Goal: Information Seeking & Learning: Learn about a topic

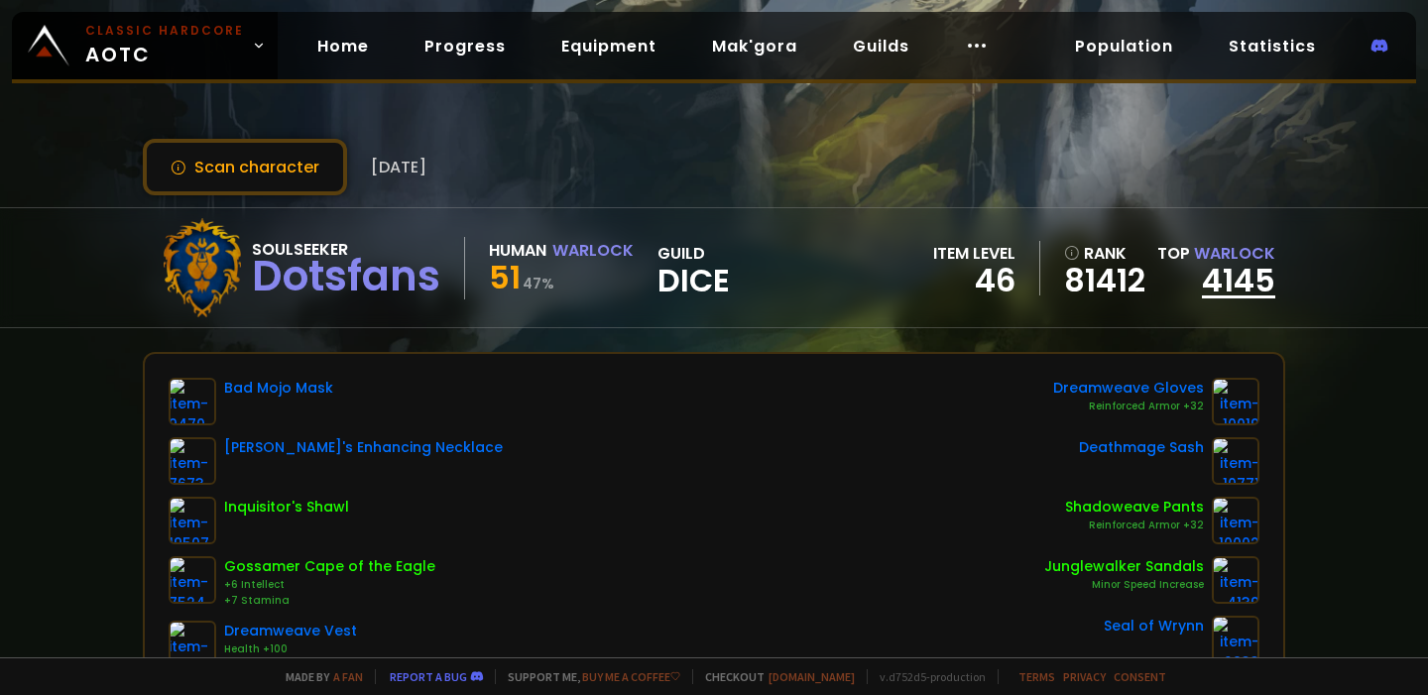
click at [1248, 280] on link "4145" at bounding box center [1238, 280] width 73 height 45
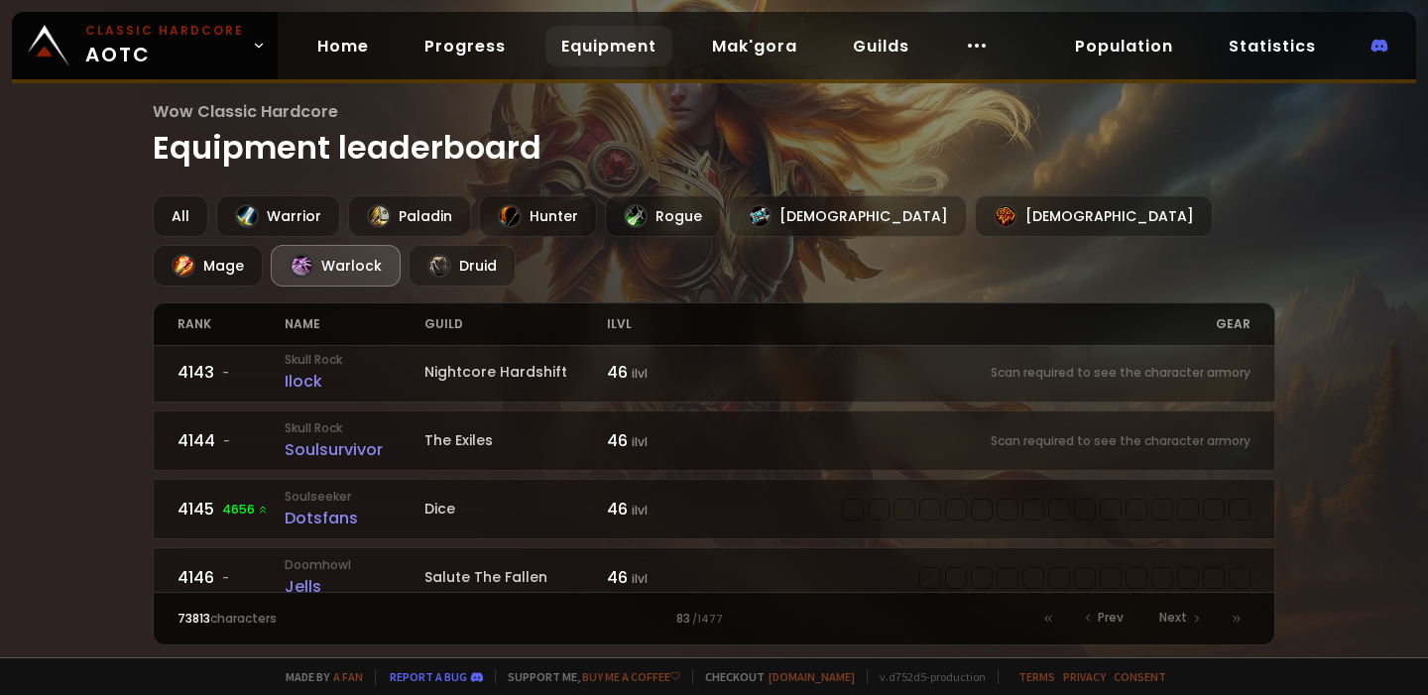
scroll to position [2897, 0]
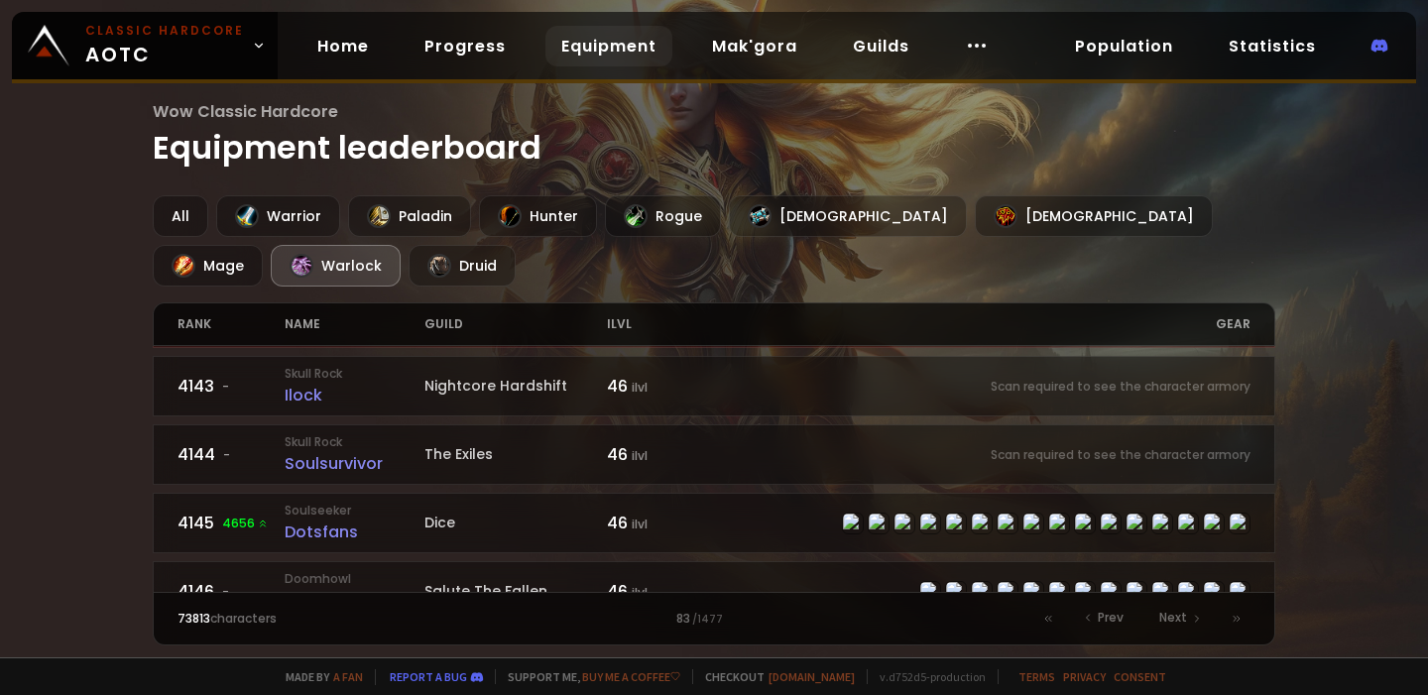
click at [1322, 483] on div "Wow Classic Hardcore Equipment leaderboard All Warrior Paladin Hunter Rogue Pri…" at bounding box center [714, 329] width 1428 height 658
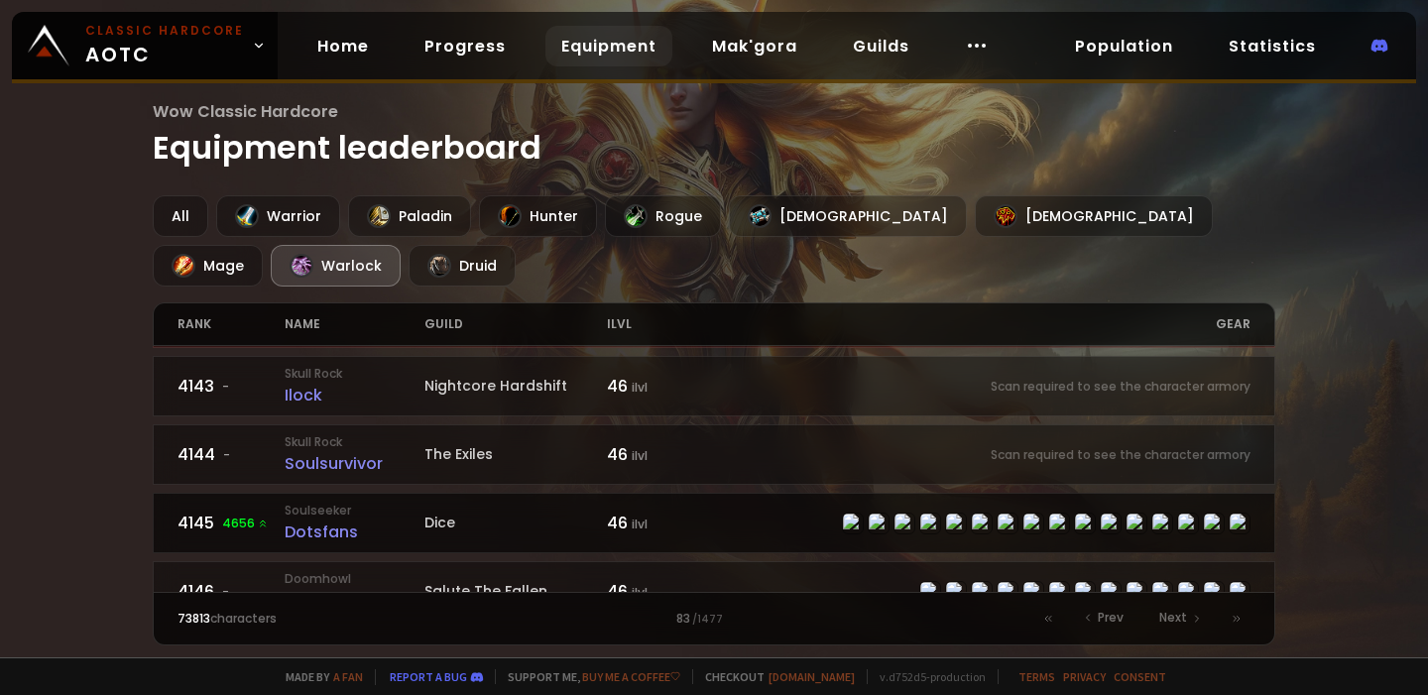
click at [313, 520] on div "Dotsfans" at bounding box center [355, 532] width 140 height 25
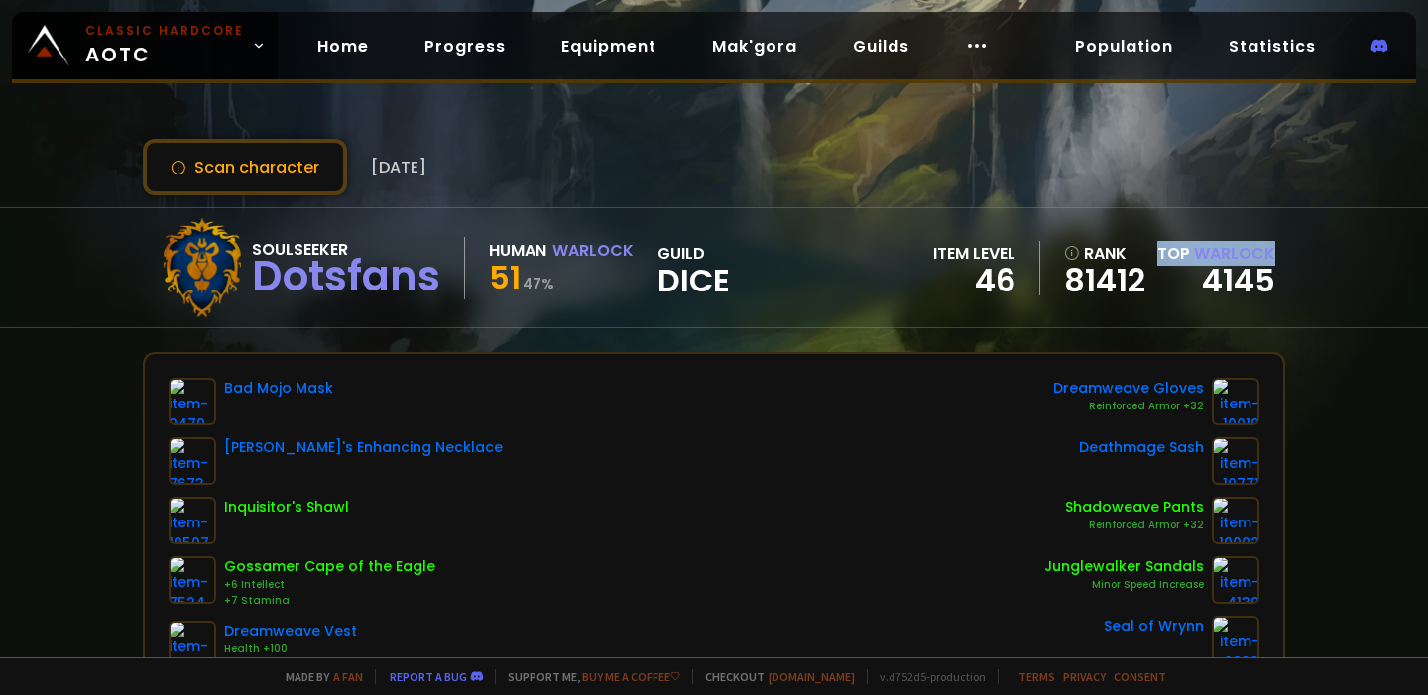
drag, startPoint x: 1155, startPoint y: 250, endPoint x: 1302, endPoint y: 264, distance: 148.4
click at [1301, 264] on div "Soulseeker Dotsfans Human Warlock 51 47 % guild Dice item level 46 rank 81412 T…" at bounding box center [714, 267] width 1428 height 121
click at [1310, 299] on div "Soulseeker Dotsfans Human Warlock 51 47 % guild Dice item level 46 rank 81412 T…" at bounding box center [714, 267] width 1428 height 121
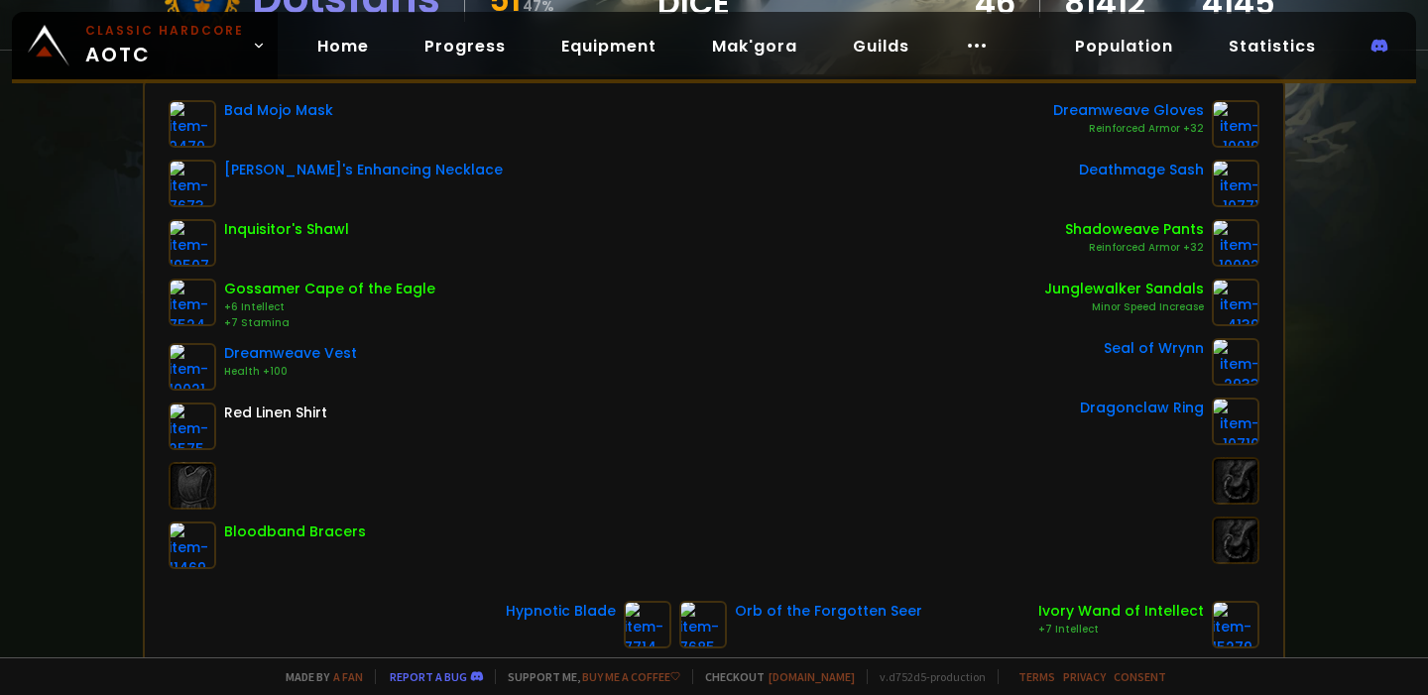
scroll to position [130, 0]
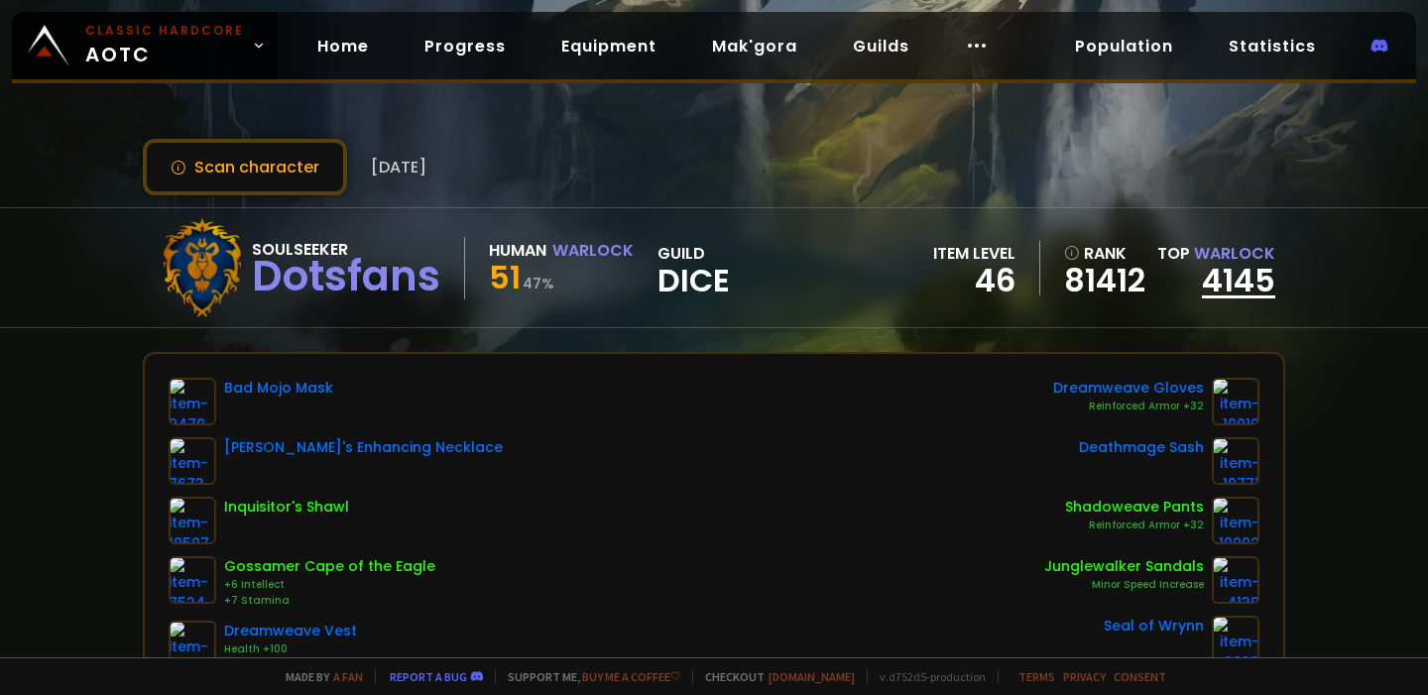
click at [1248, 282] on link "4145" at bounding box center [1238, 280] width 73 height 45
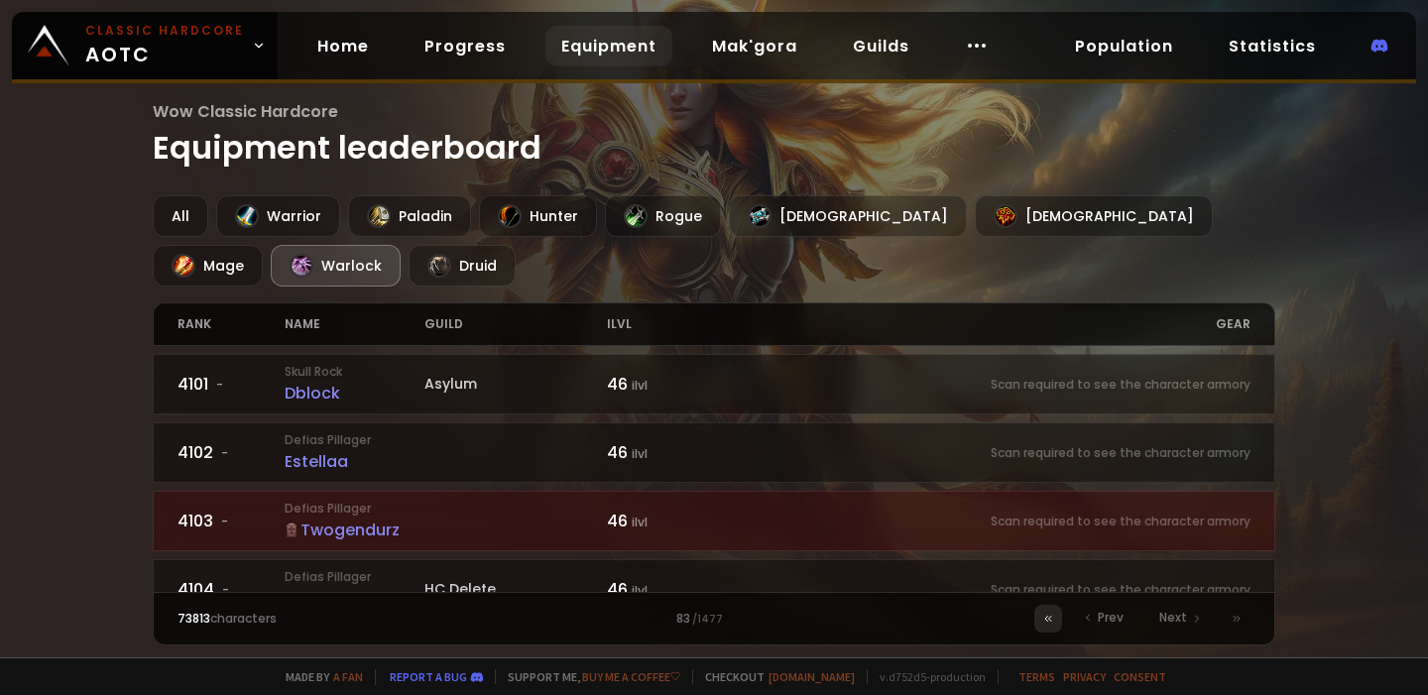
click at [1043, 620] on div at bounding box center [1049, 619] width 28 height 28
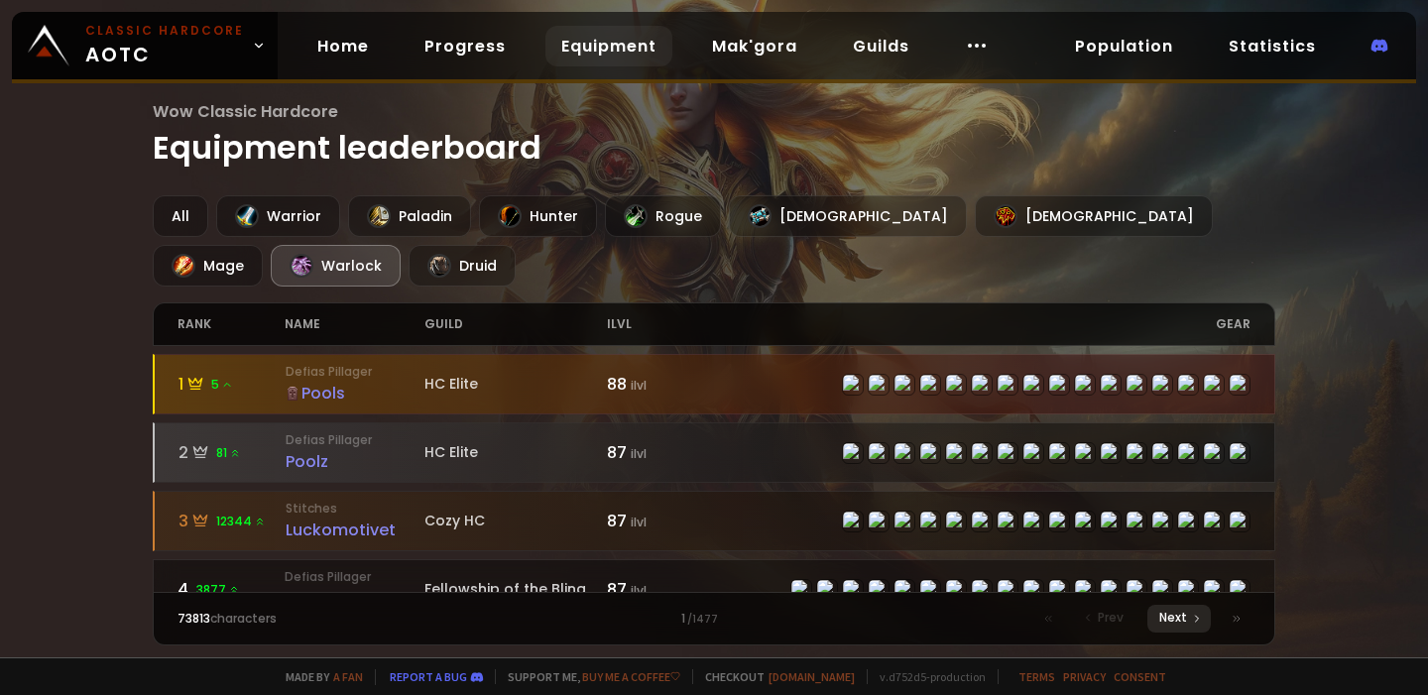
click at [1199, 624] on icon at bounding box center [1197, 619] width 12 height 12
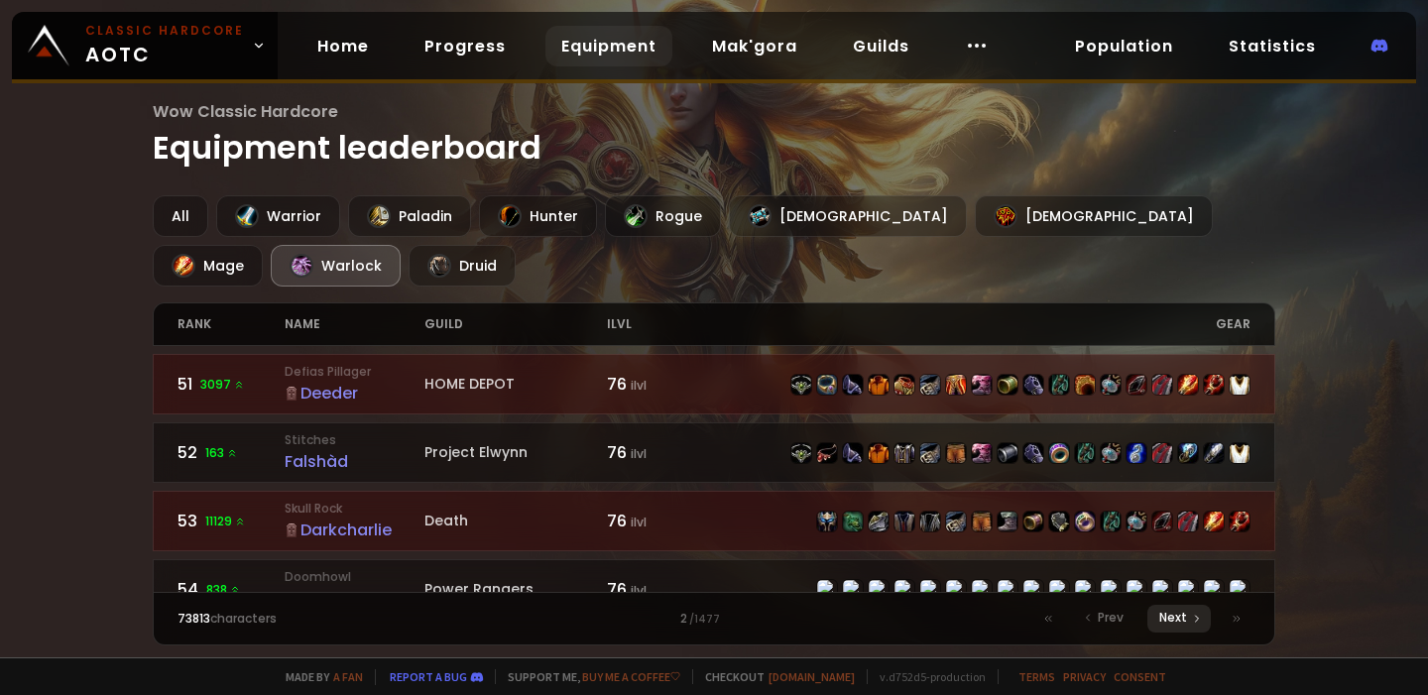
click at [1194, 622] on icon at bounding box center [1197, 619] width 12 height 12
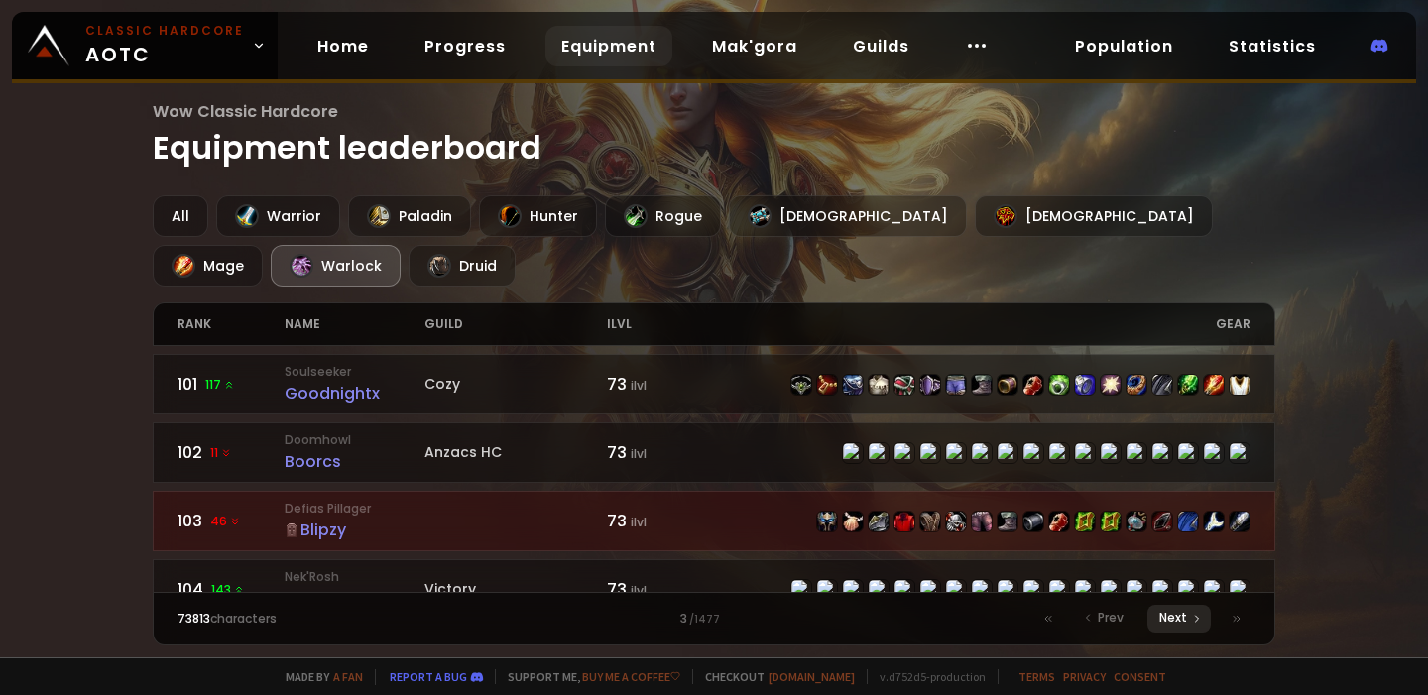
click at [1194, 622] on icon at bounding box center [1197, 619] width 12 height 12
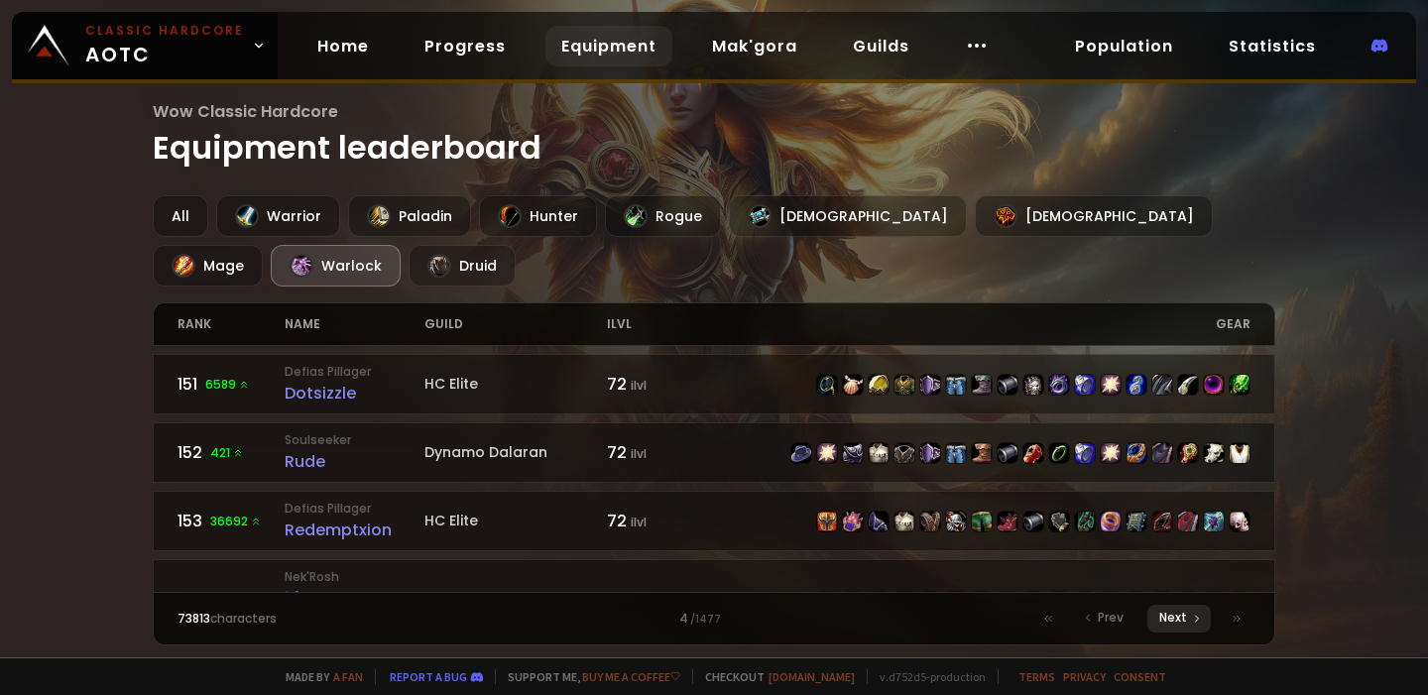
click at [1194, 622] on icon at bounding box center [1197, 619] width 12 height 12
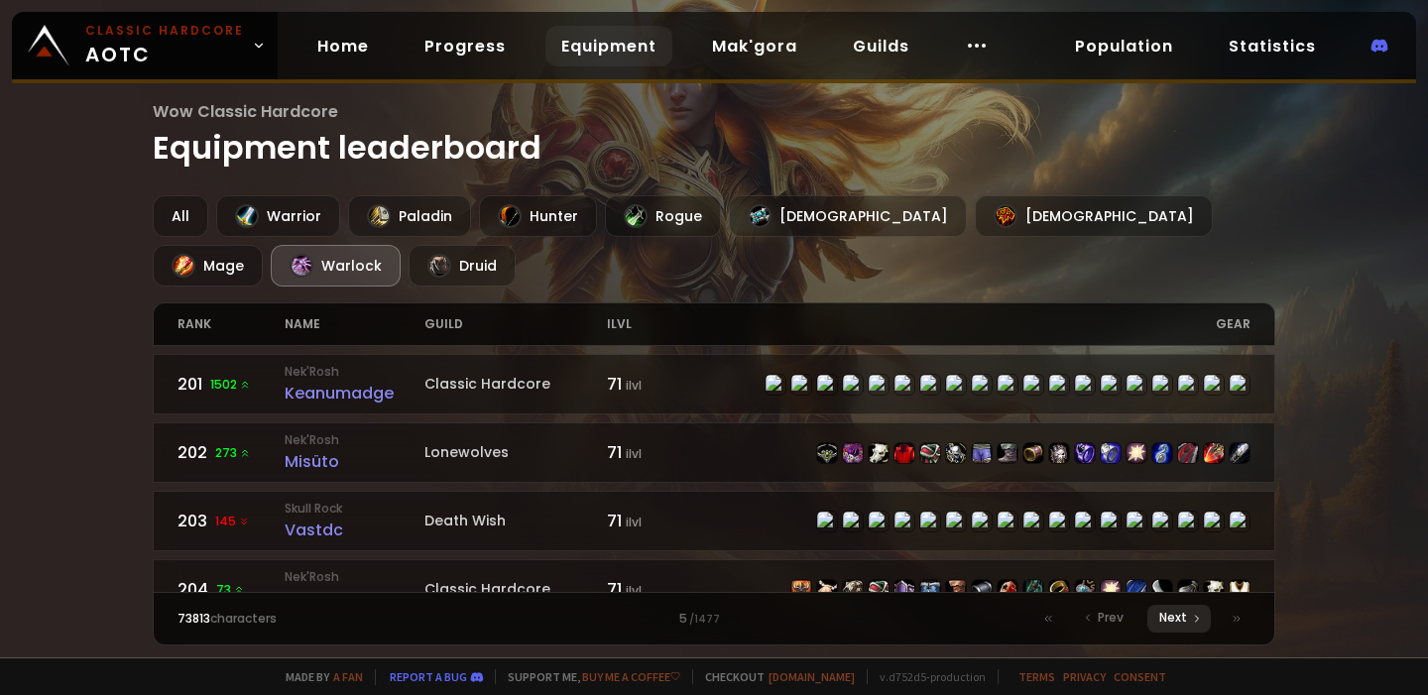
click at [1194, 621] on icon at bounding box center [1197, 619] width 12 height 12
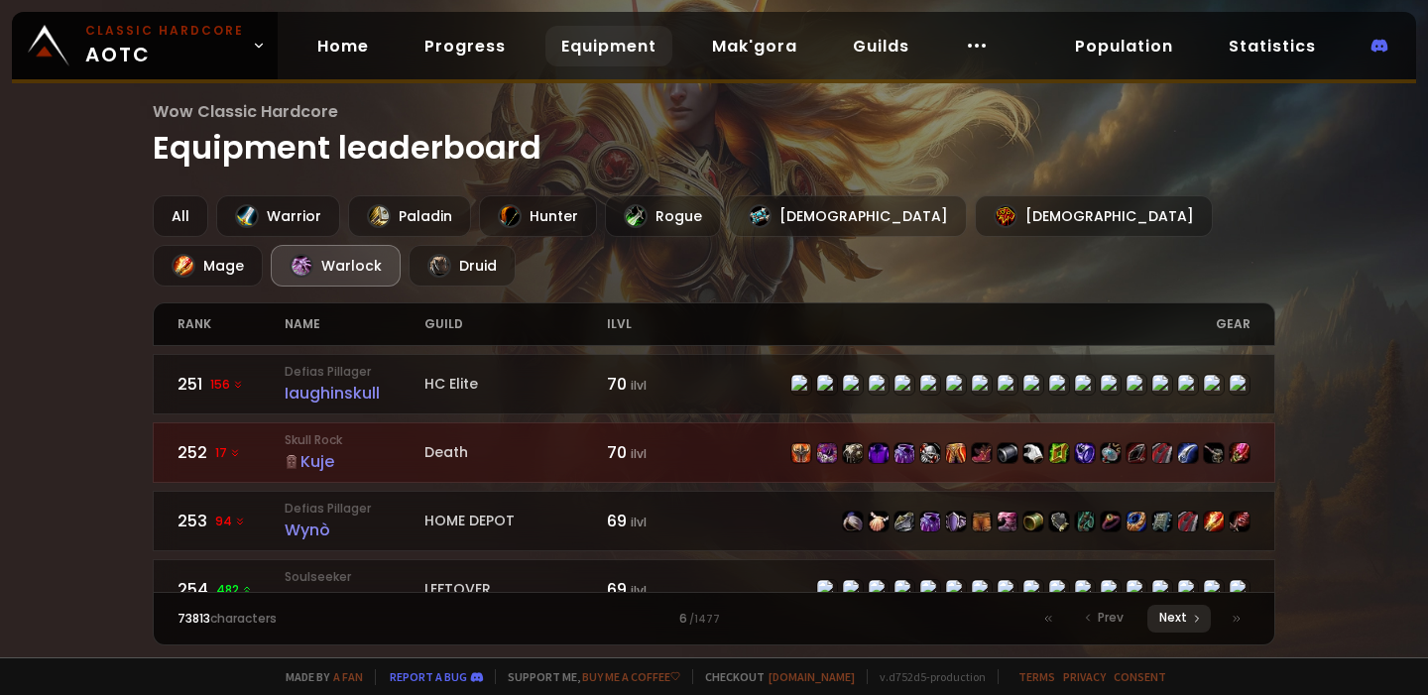
click at [1194, 621] on icon at bounding box center [1197, 619] width 12 height 12
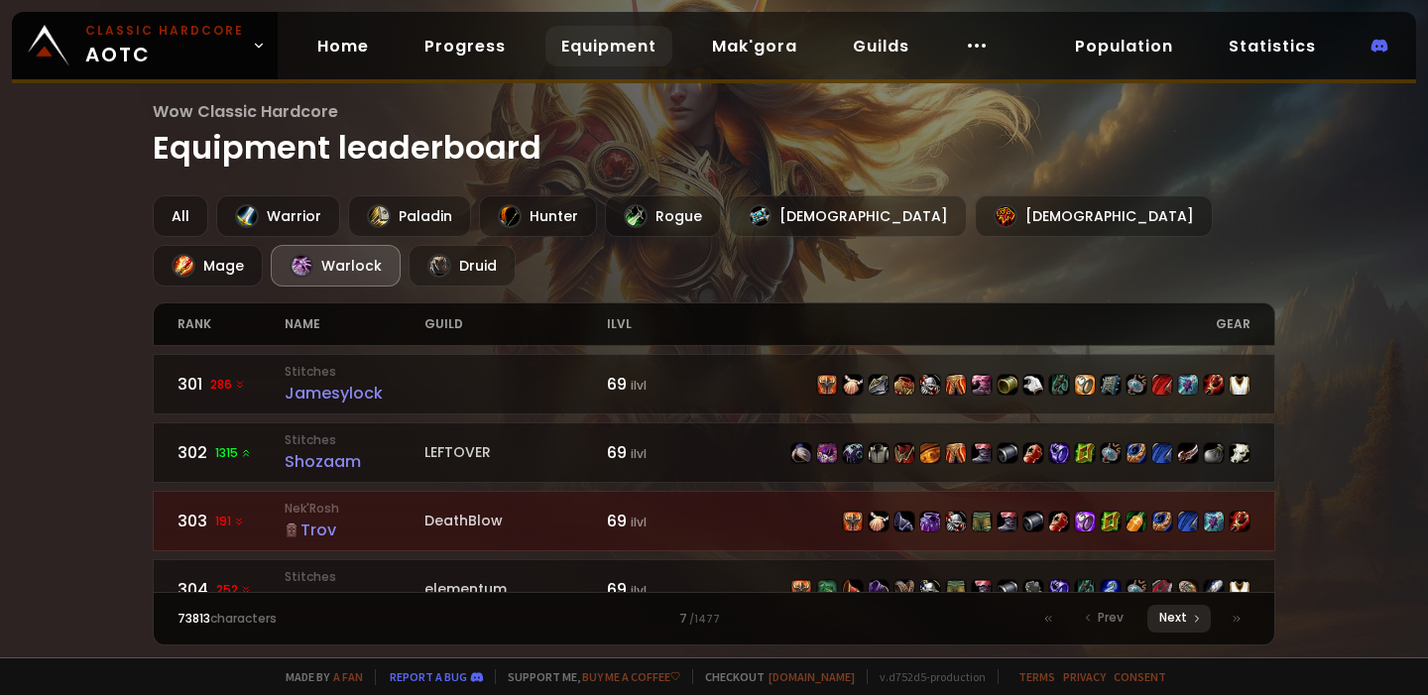
click at [1194, 621] on icon at bounding box center [1197, 619] width 12 height 12
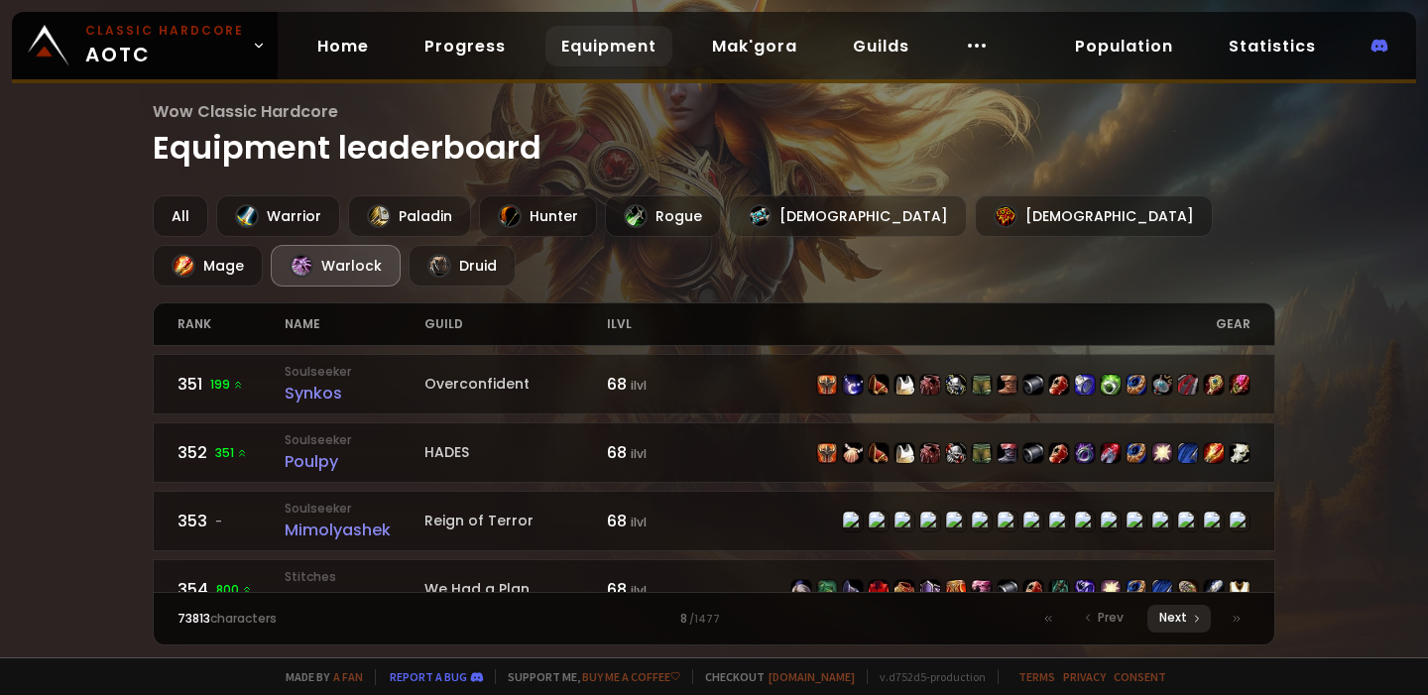
click at [1194, 621] on icon at bounding box center [1197, 619] width 12 height 12
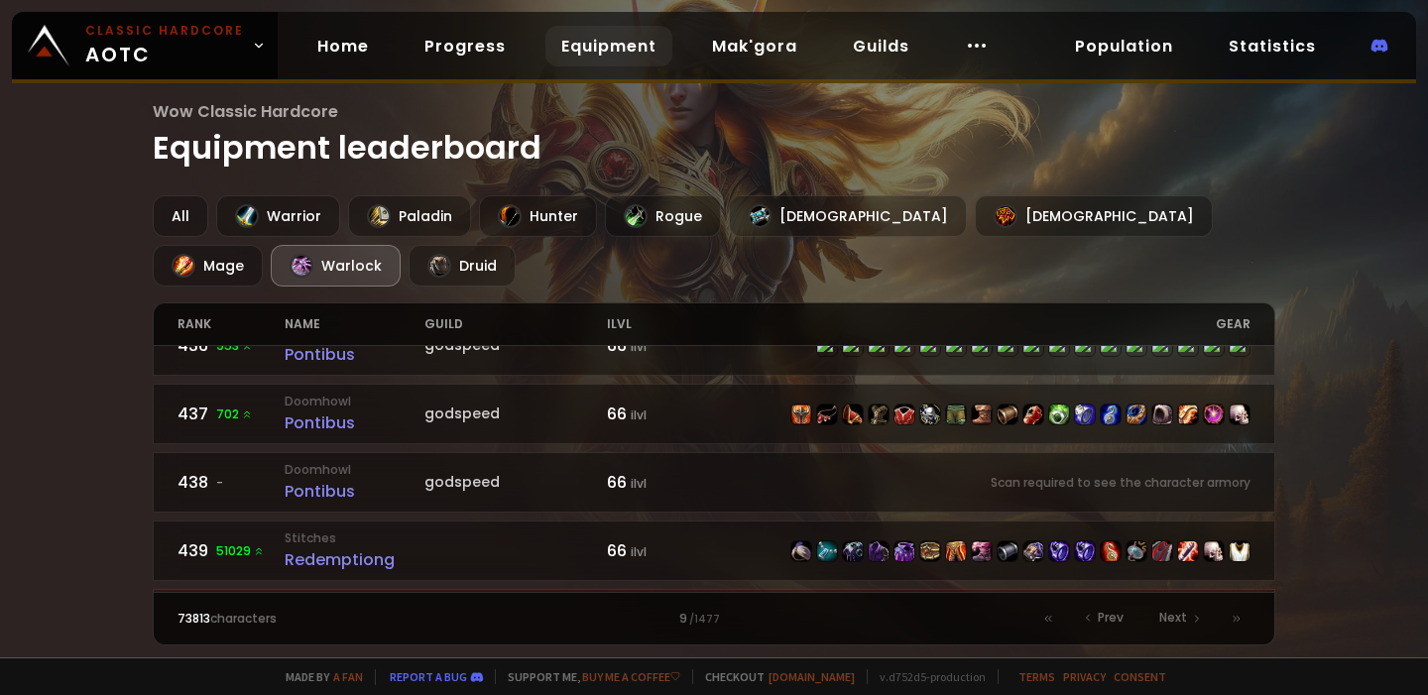
scroll to position [3107, 0]
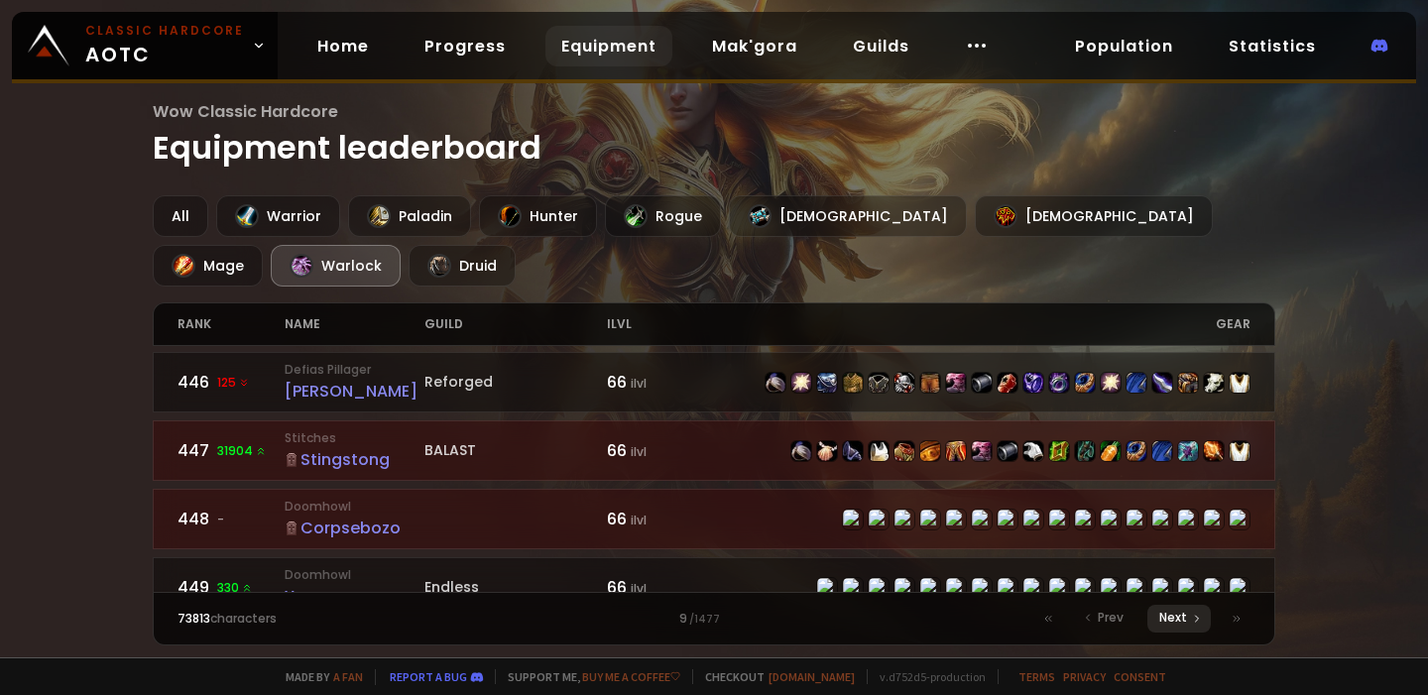
click at [1173, 621] on span "Next" at bounding box center [1174, 618] width 28 height 18
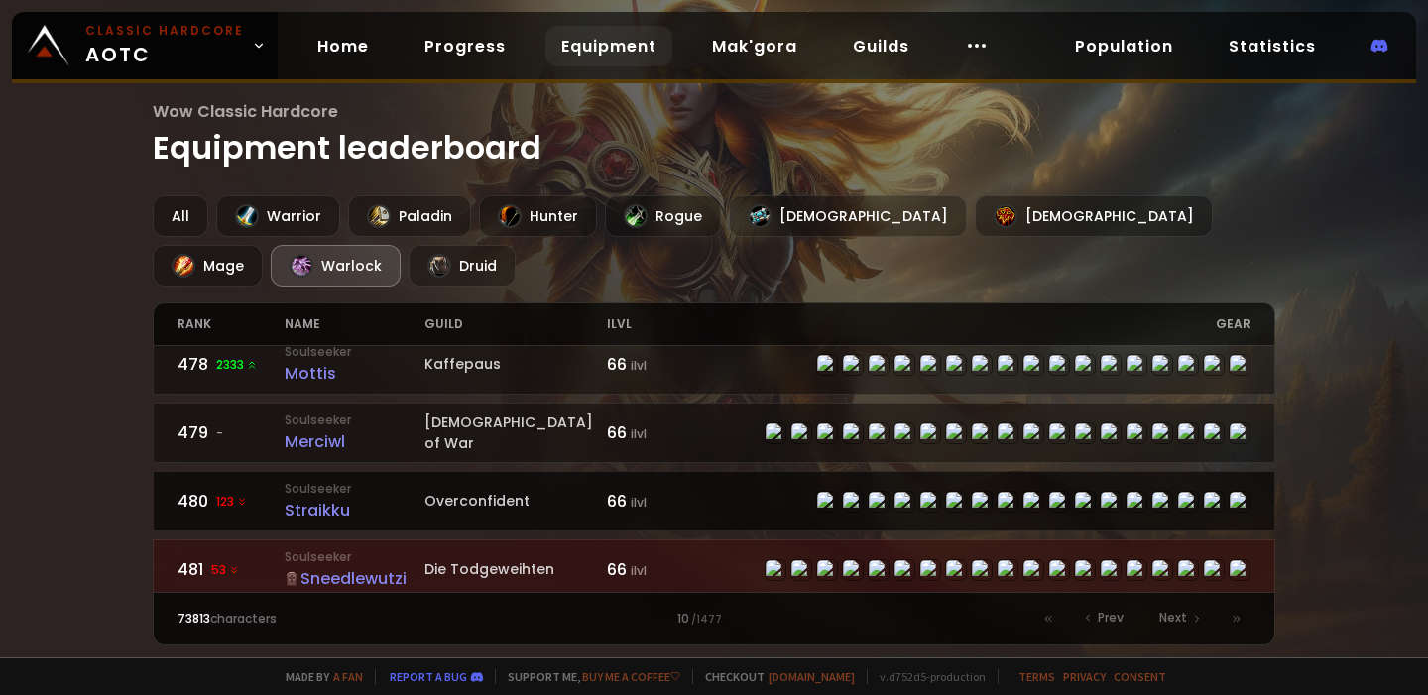
scroll to position [3107, 0]
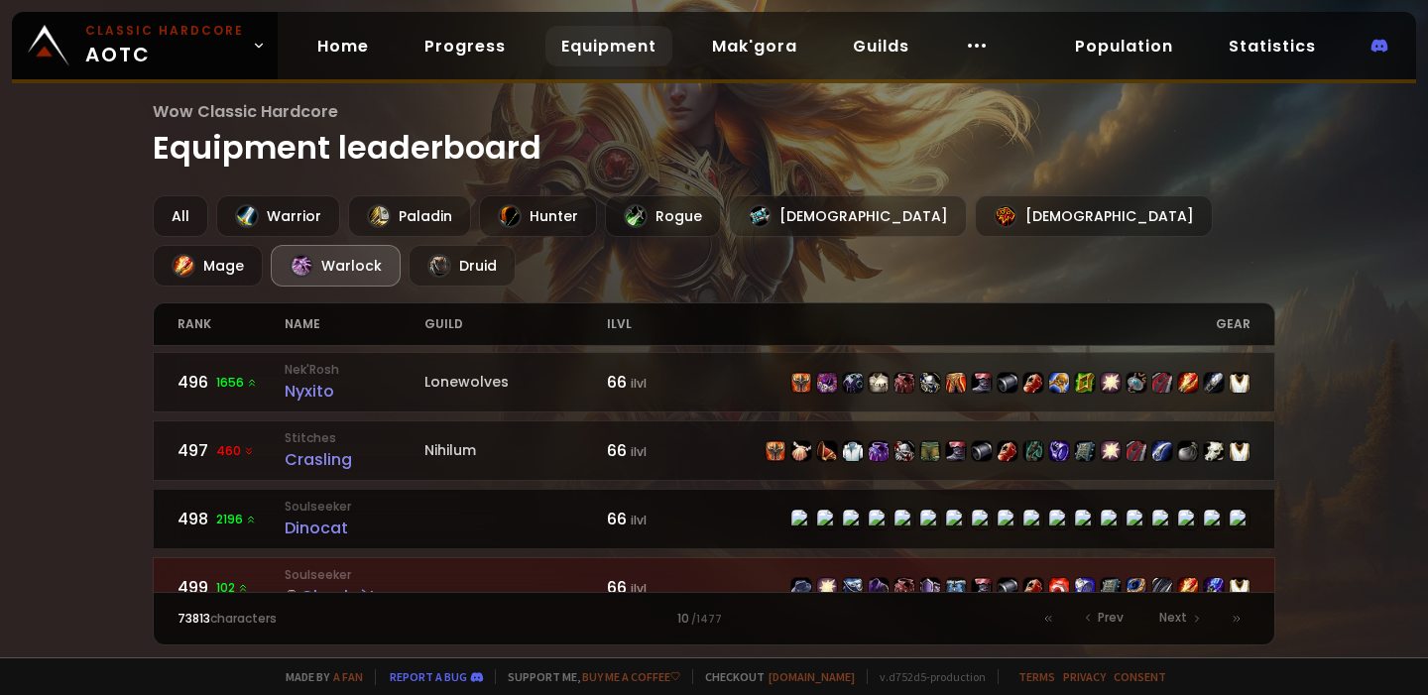
click at [325, 498] on small "Soulseeker" at bounding box center [355, 507] width 140 height 18
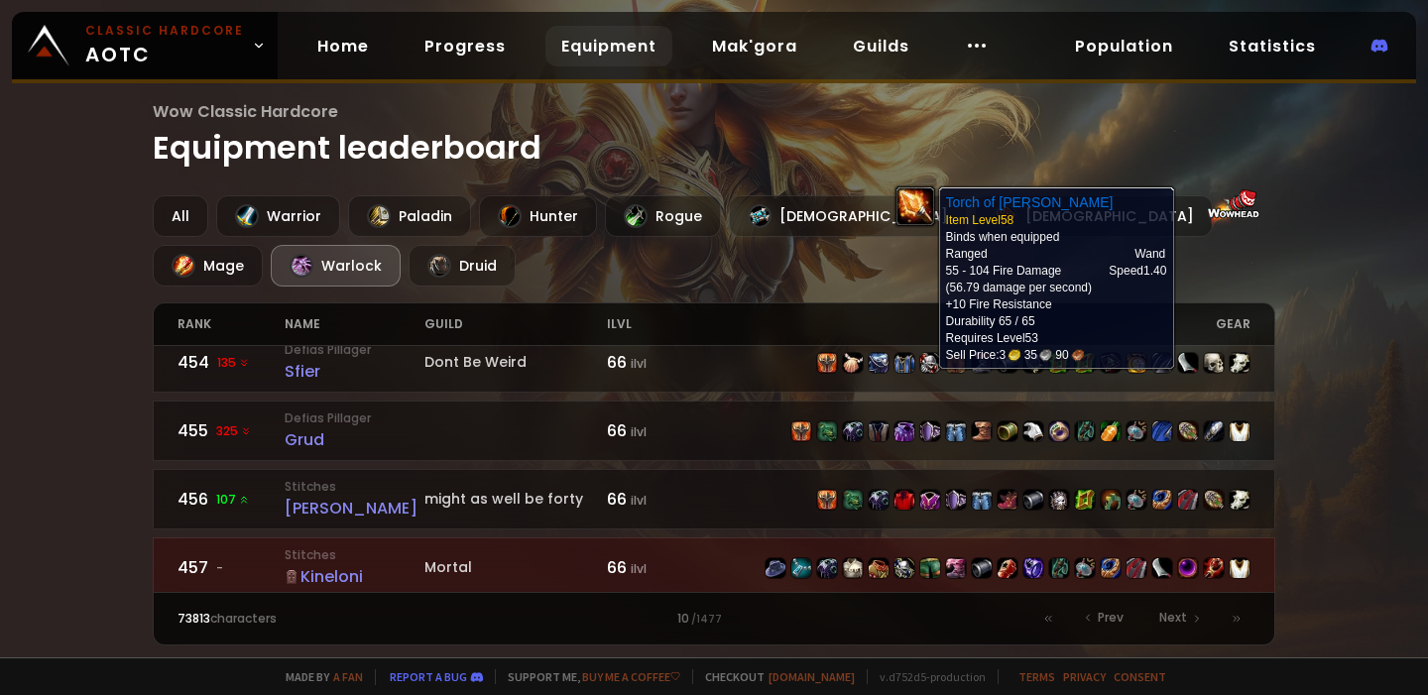
scroll to position [294, 0]
